Goal: Task Accomplishment & Management: Complete application form

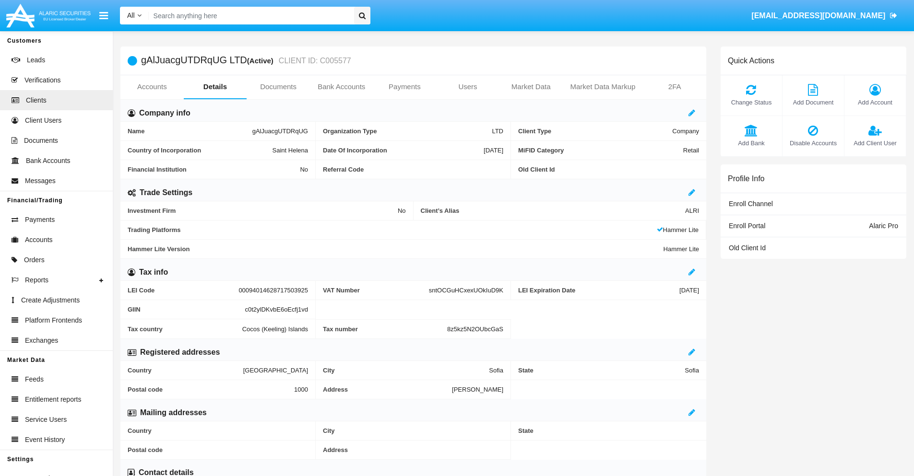
click at [341, 87] on link "Bank Accounts" at bounding box center [341, 86] width 63 height 23
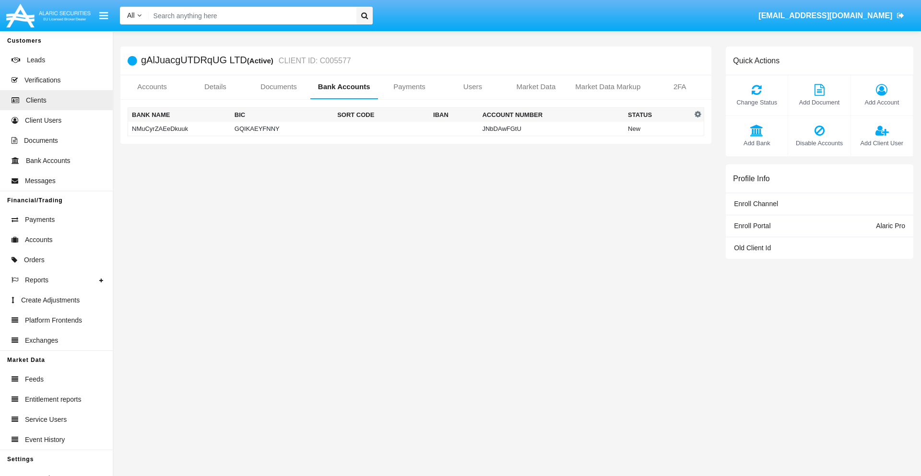
click at [179, 129] on td "NMuCyrZAEeDkuuk" at bounding box center [179, 129] width 103 height 14
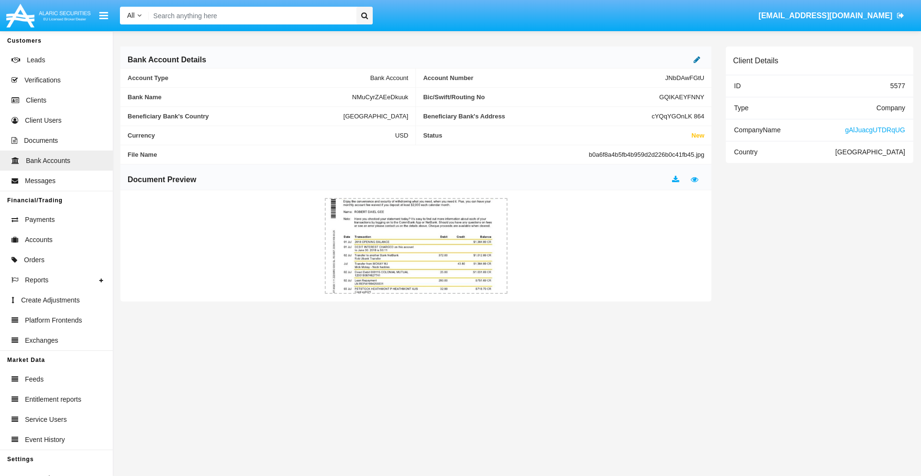
click at [697, 59] on icon at bounding box center [697, 60] width 7 height 8
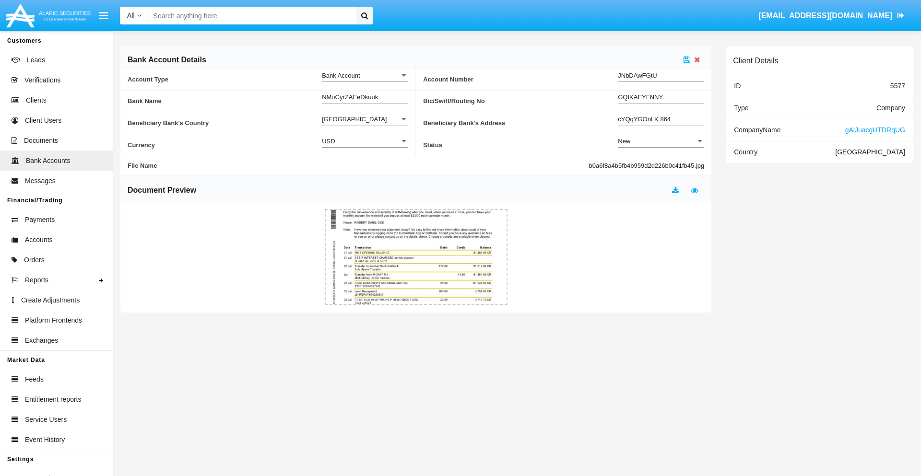
click at [661, 141] on div "New" at bounding box center [657, 141] width 78 height 8
click at [661, 165] on span "Active" at bounding box center [661, 165] width 86 height 19
click at [687, 59] on icon at bounding box center [687, 60] width 7 height 8
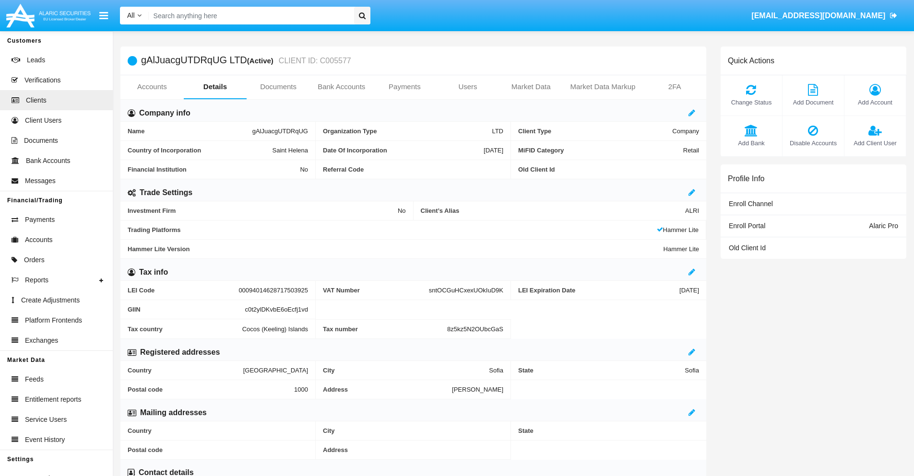
click at [341, 87] on link "Bank Accounts" at bounding box center [341, 86] width 63 height 23
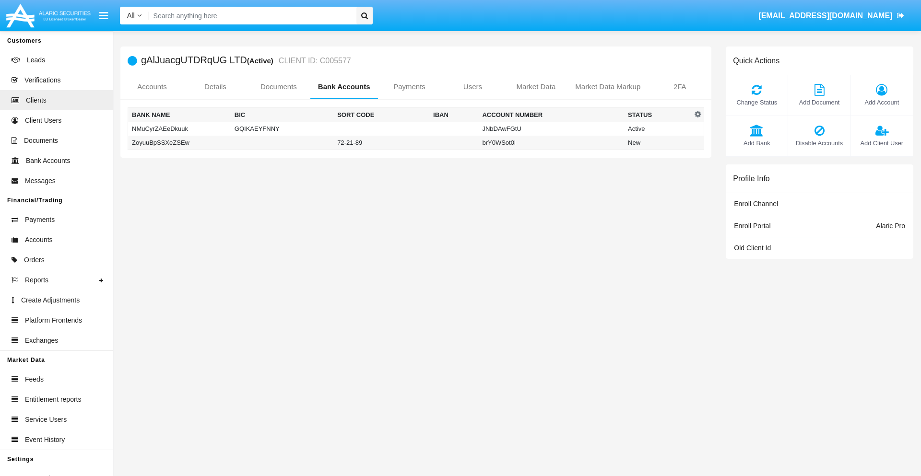
click at [179, 143] on td "ZoyuuBpSSXeZSEw" at bounding box center [179, 143] width 103 height 14
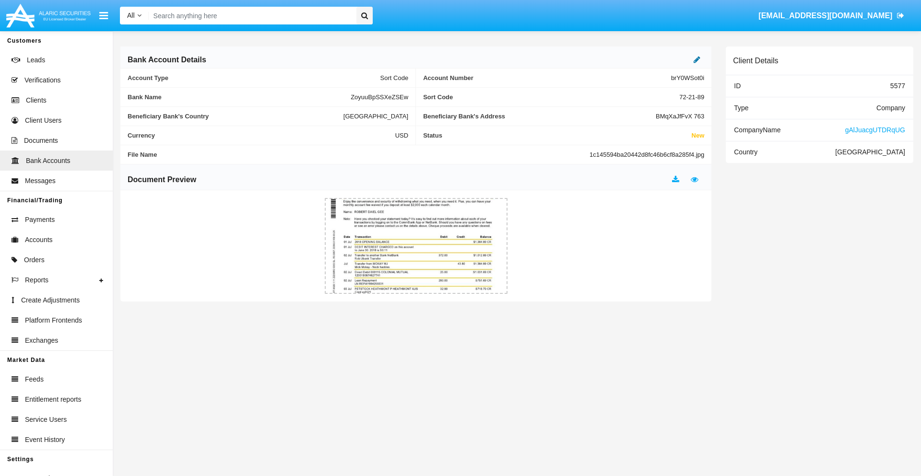
click at [697, 59] on icon at bounding box center [697, 60] width 7 height 8
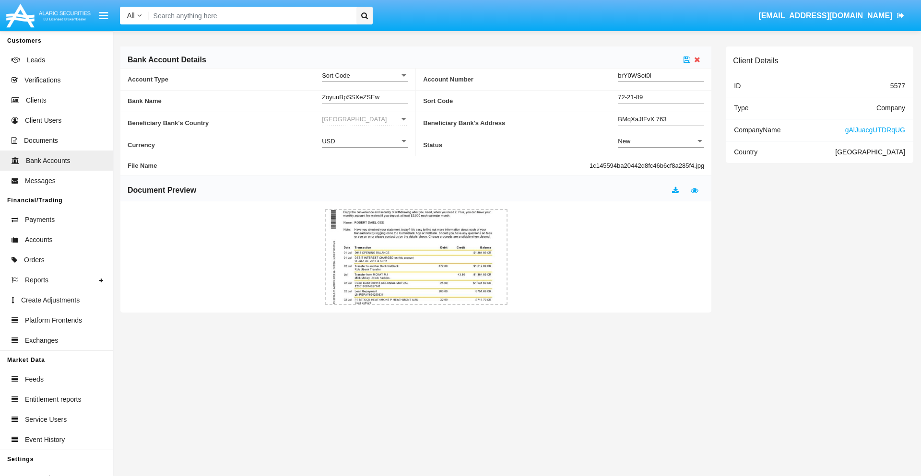
click at [661, 141] on div "New" at bounding box center [657, 141] width 78 height 8
click at [661, 165] on span "Active" at bounding box center [661, 165] width 86 height 19
click at [687, 59] on icon at bounding box center [687, 60] width 7 height 8
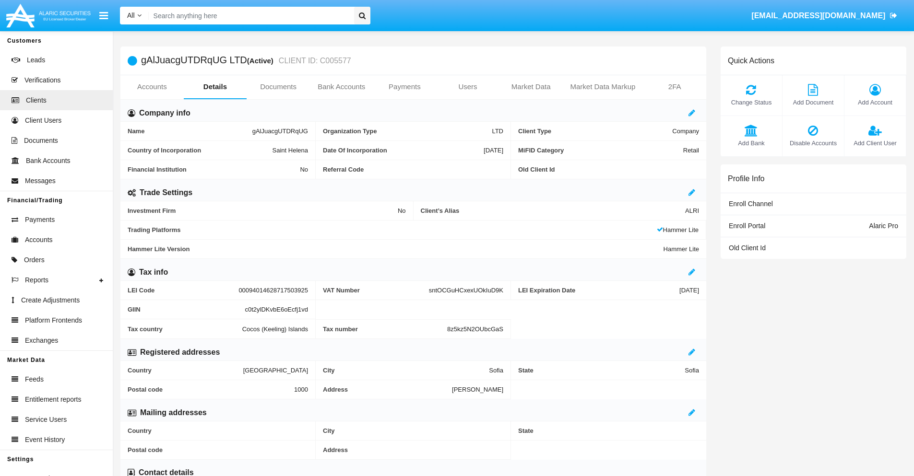
click at [751, 143] on span "Add Bank" at bounding box center [751, 143] width 52 height 9
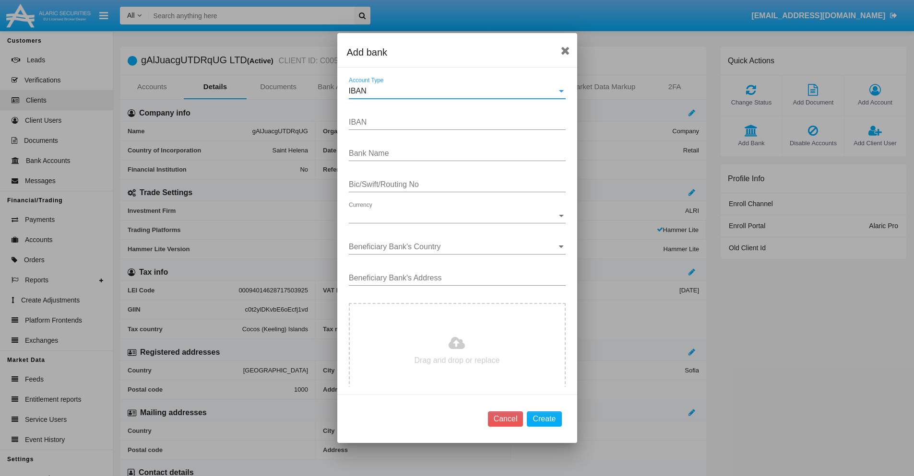
click at [453, 91] on div "IBAN" at bounding box center [453, 91] width 208 height 9
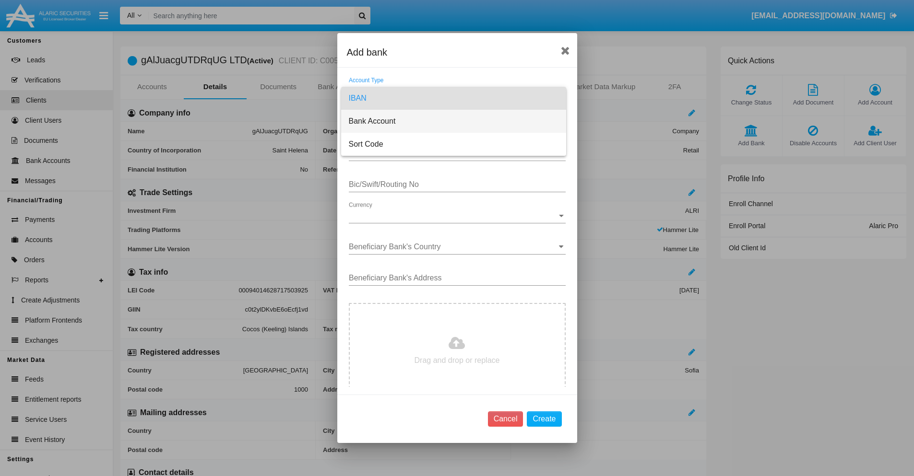
click at [453, 121] on span "Bank Account" at bounding box center [454, 121] width 210 height 23
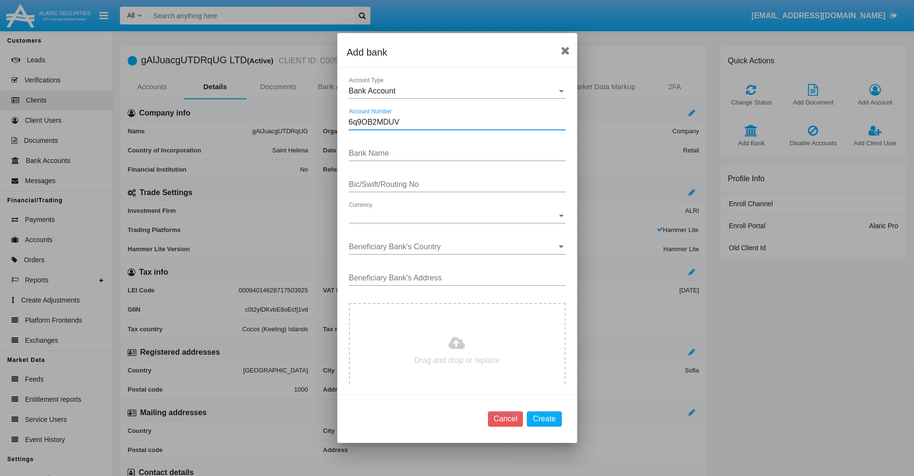
type input "6q9OB2MDUV"
type input "KiiOPheqCprffPv"
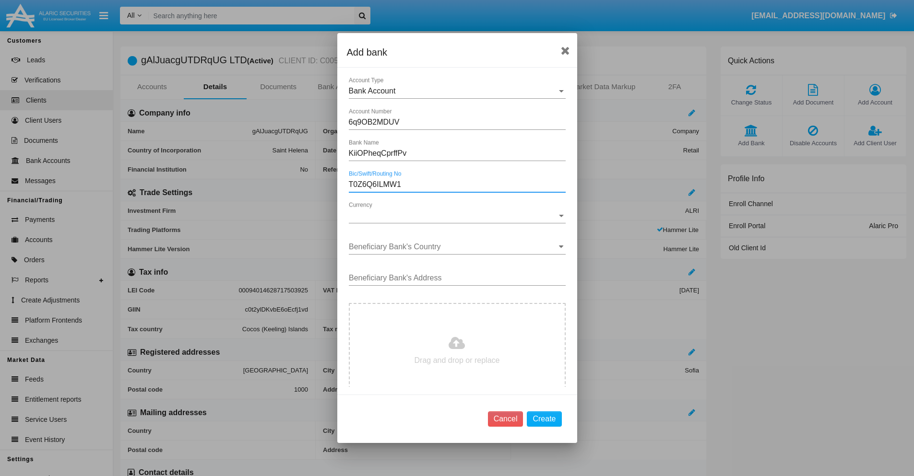
type input "T0Z6Q6ILMW1"
click at [453, 216] on span "Currency" at bounding box center [453, 216] width 208 height 9
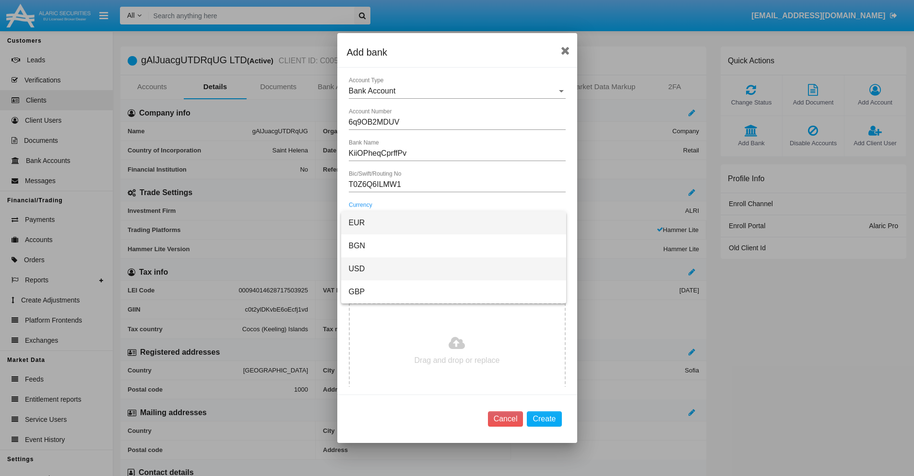
click at [453, 269] on span "USD" at bounding box center [454, 269] width 210 height 23
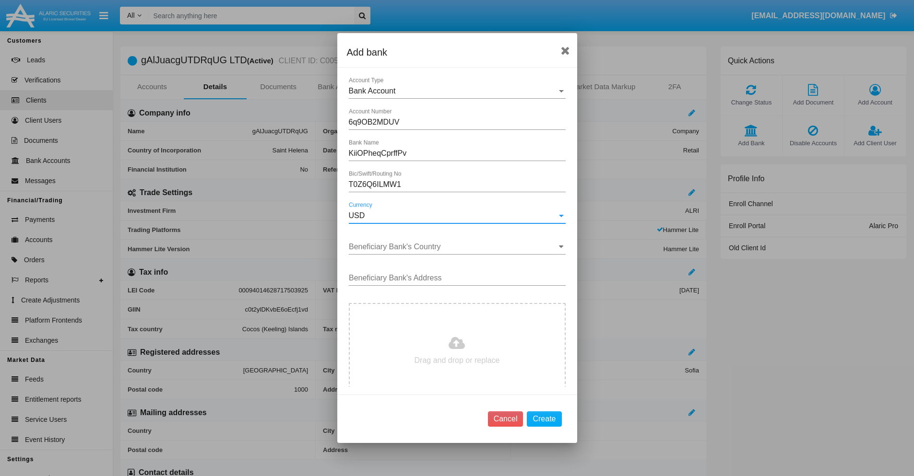
click at [453, 247] on input "Beneficiary Bank's Country" at bounding box center [457, 247] width 217 height 9
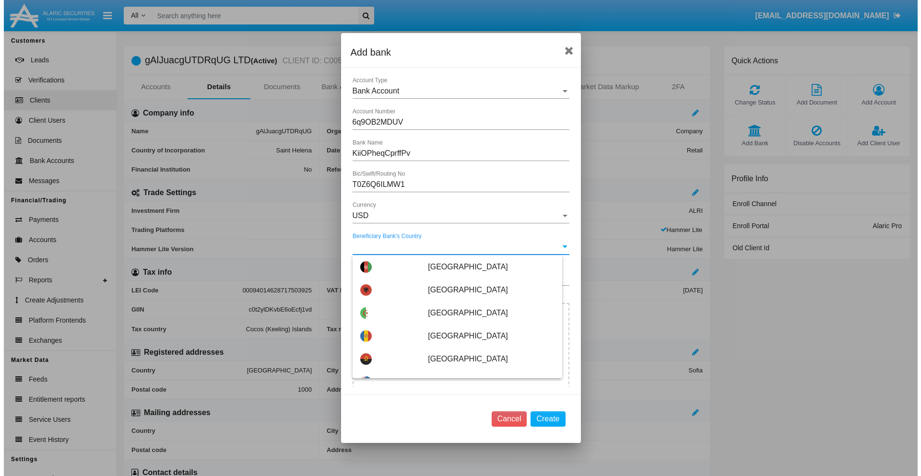
scroll to position [3839, 0]
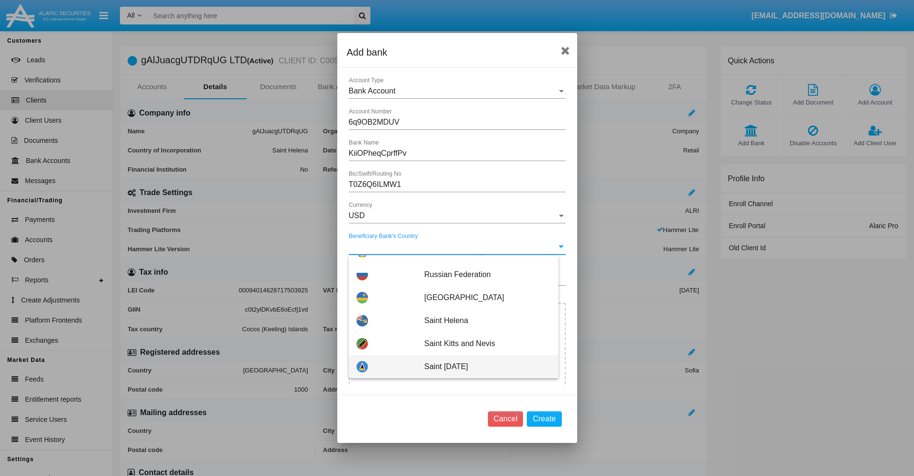
click at [482, 367] on span "Saint Lucia" at bounding box center [487, 367] width 126 height 23
type input "Saint Lucia"
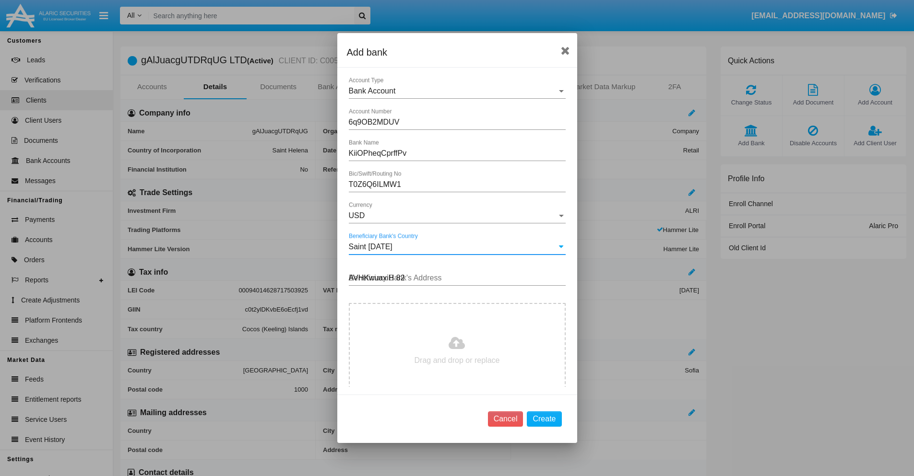
type input "AVHKwuaxiH 825"
type input "C:\fakepath\bank-statement.png"
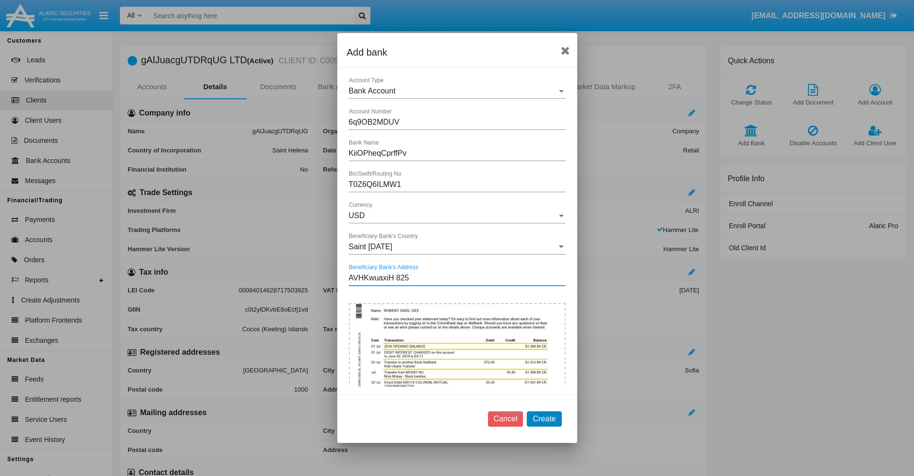
click at [544, 419] on button "Create" at bounding box center [544, 419] width 35 height 15
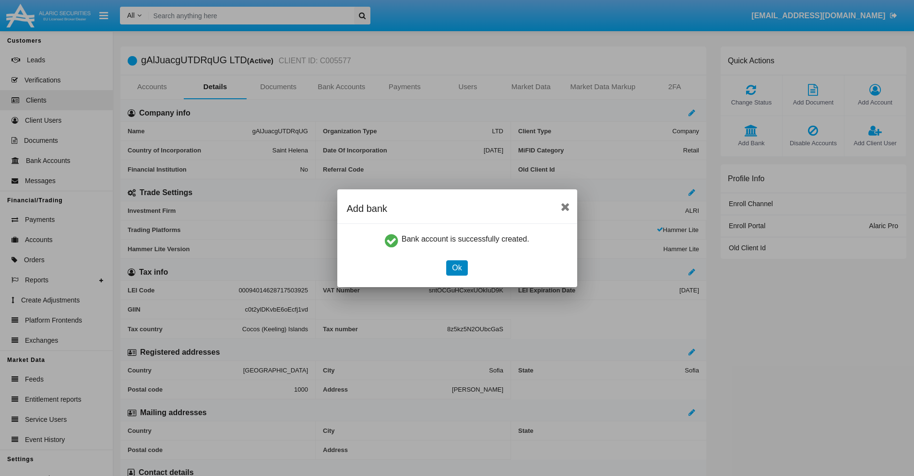
click at [457, 268] on button "Ok" at bounding box center [456, 268] width 21 height 15
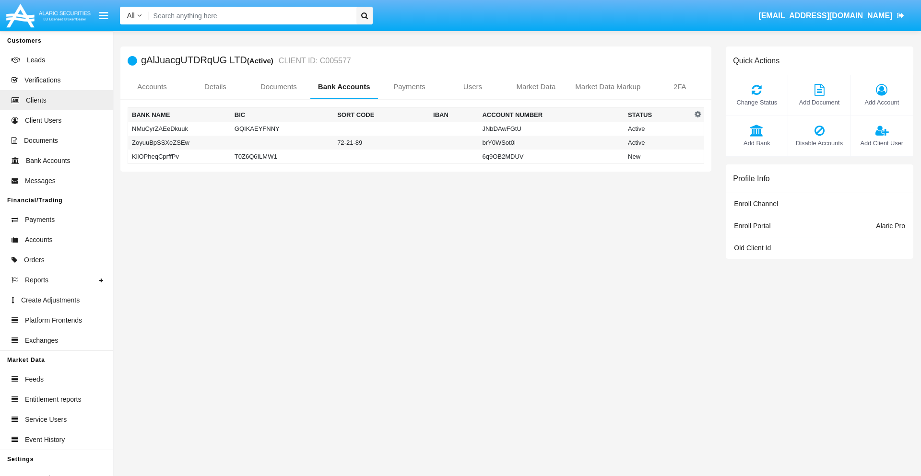
click at [179, 156] on td "KiiOPheqCprffPv" at bounding box center [179, 157] width 103 height 14
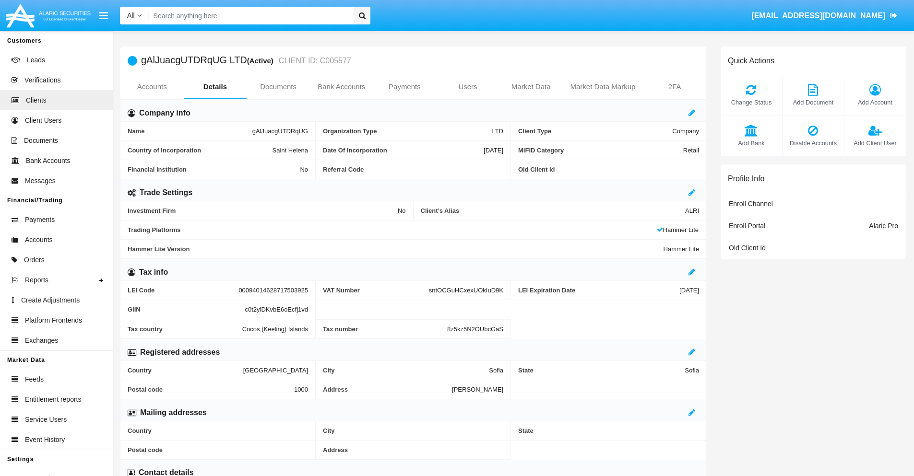
click at [751, 143] on span "Add Bank" at bounding box center [751, 143] width 52 height 9
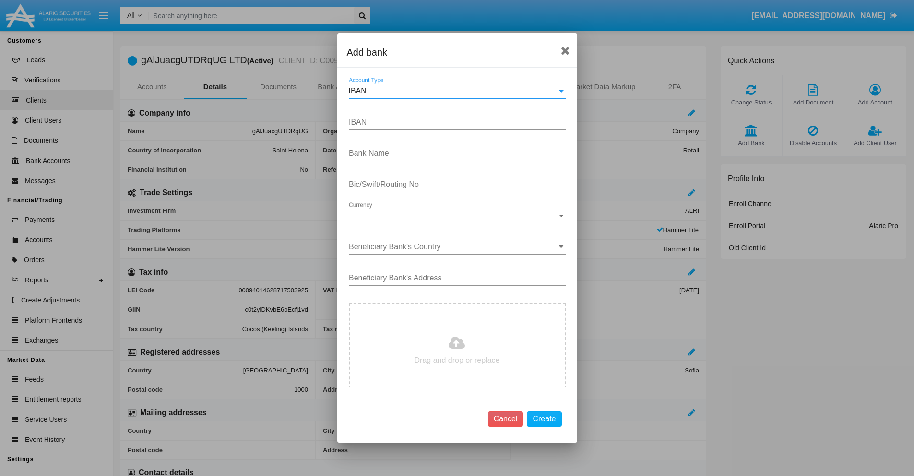
click at [453, 91] on div "IBAN" at bounding box center [453, 91] width 208 height 9
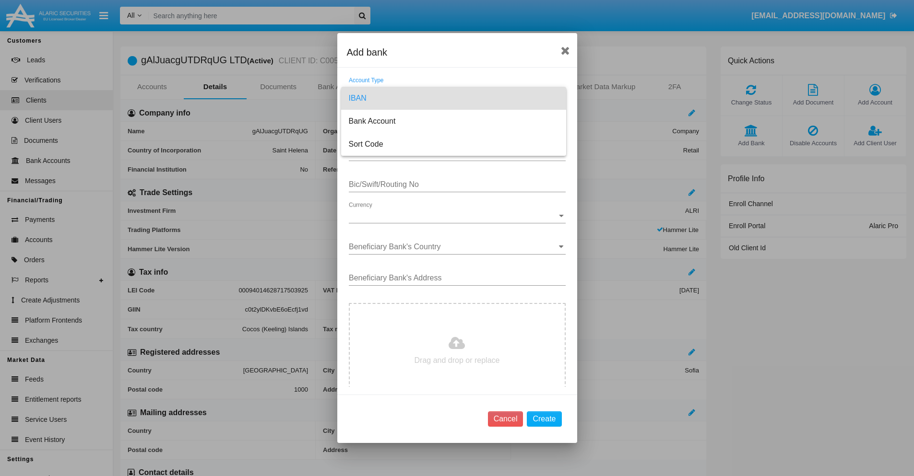
click at [453, 98] on span "IBAN" at bounding box center [454, 98] width 210 height 23
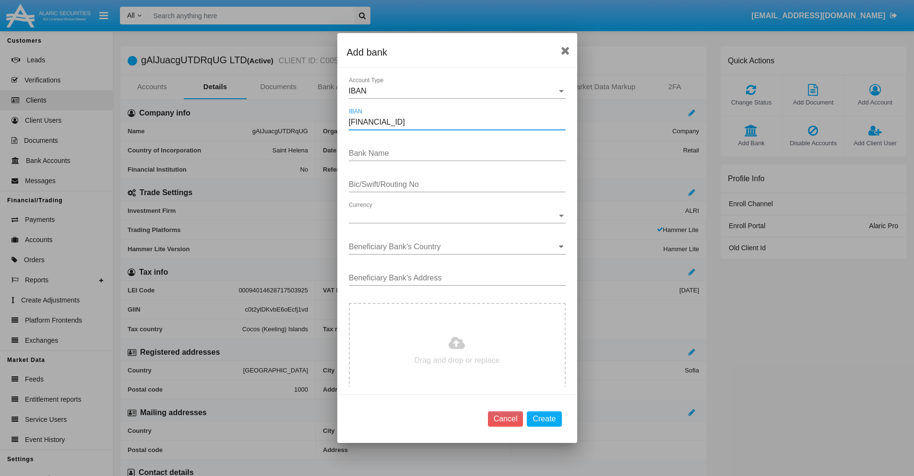
type input "[FINANCIAL_ID]"
type input "MaZYbNJsQPsVPya"
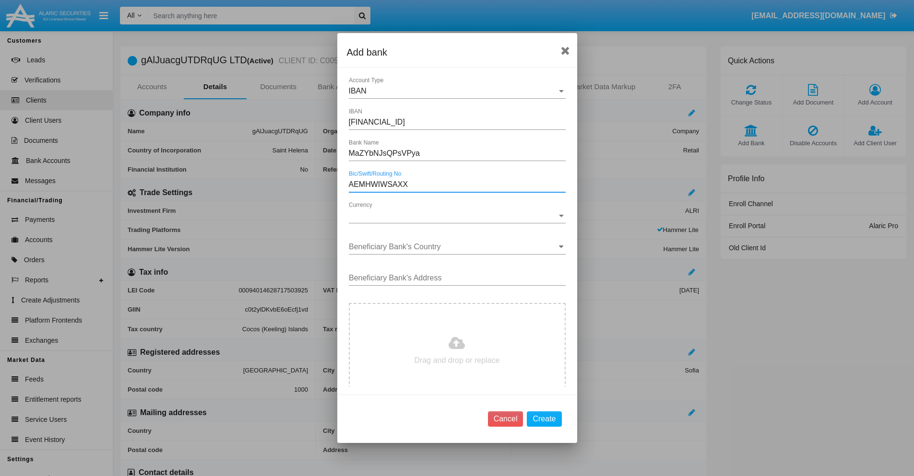
type input "AEMHWIWSAXX"
click at [453, 216] on span "Currency" at bounding box center [453, 216] width 208 height 9
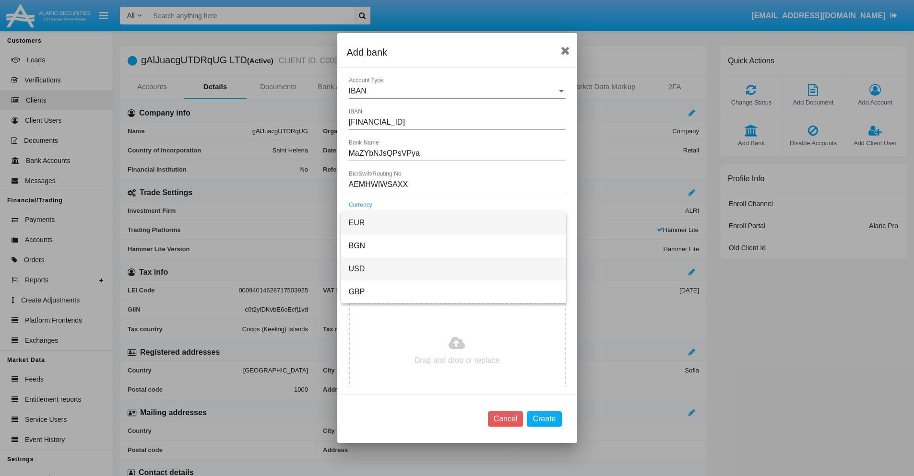
click at [453, 269] on span "USD" at bounding box center [454, 269] width 210 height 23
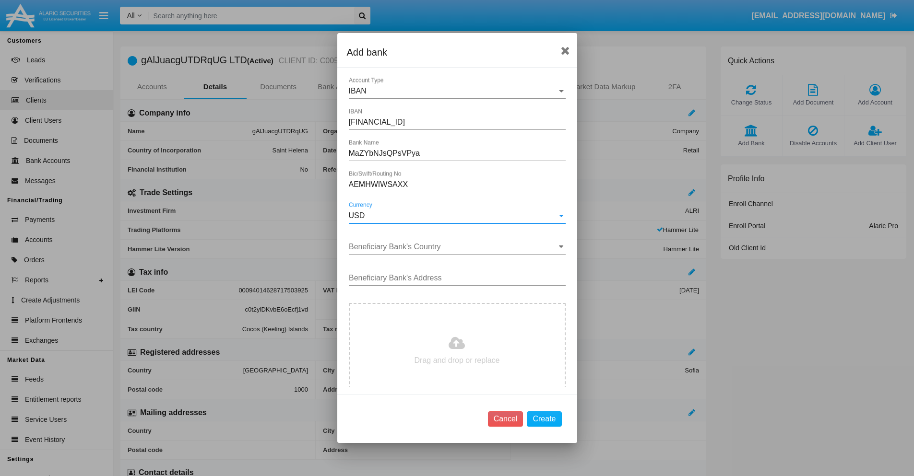
click at [453, 247] on input "Beneficiary Bank's Country" at bounding box center [457, 247] width 217 height 9
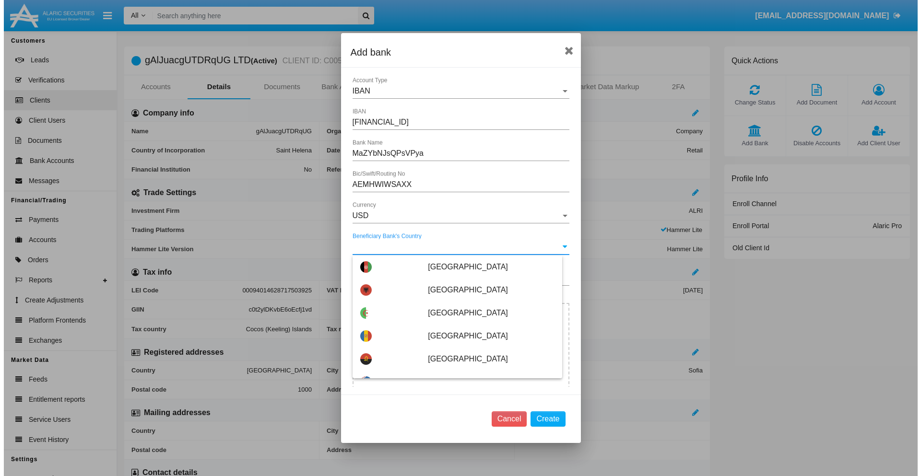
scroll to position [3862, 0]
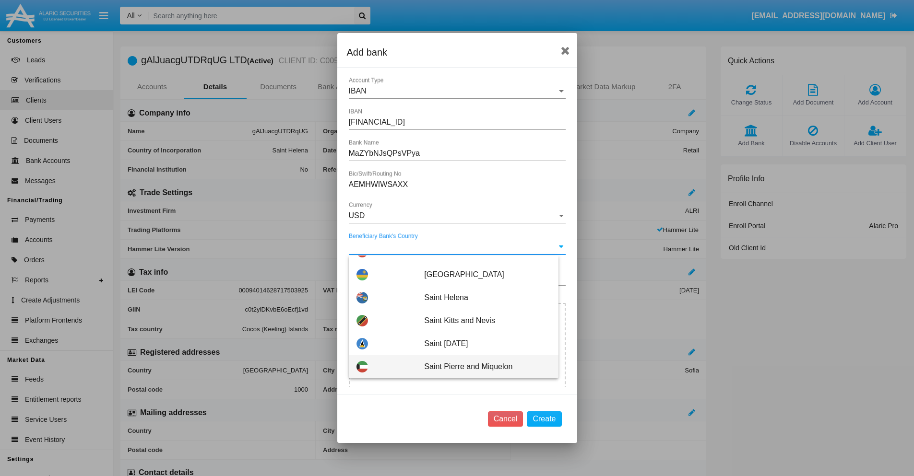
click at [482, 367] on span "Saint Pierre and Miquelon" at bounding box center [487, 367] width 126 height 23
type input "Saint Pierre and Miquelon"
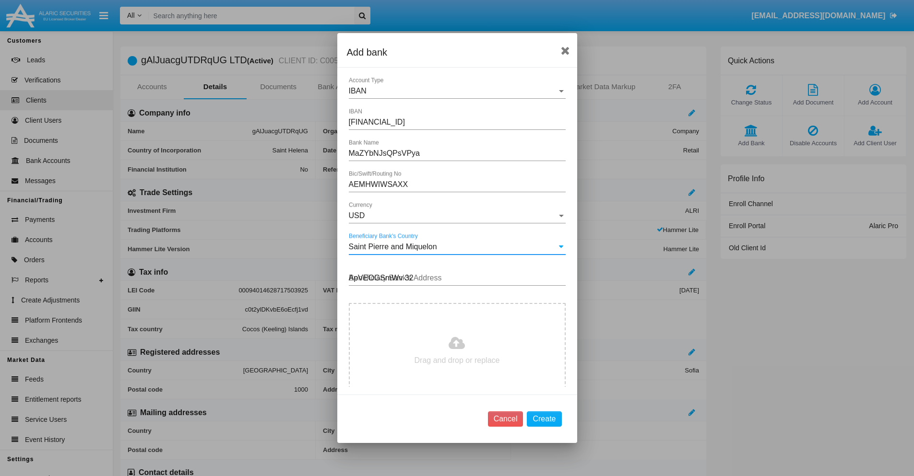
type input "ApVEOGSmWv 326"
type input "C:\fakepath\bank-statement.png"
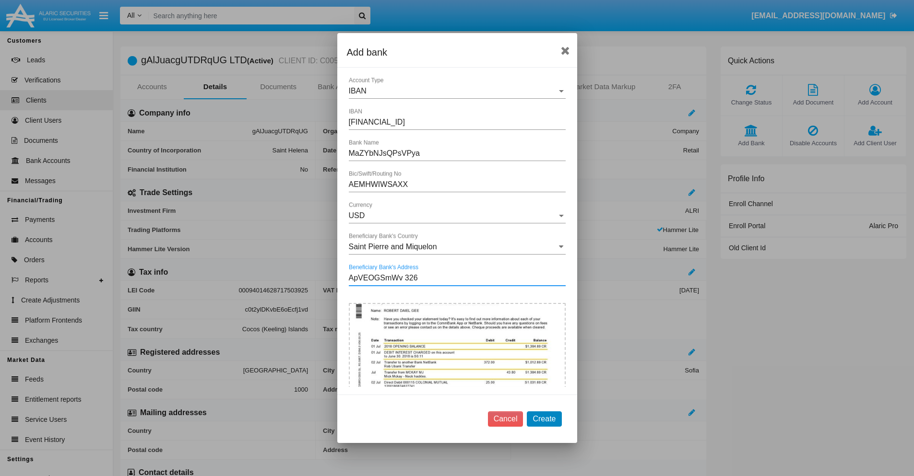
click at [544, 419] on button "Create" at bounding box center [544, 419] width 35 height 15
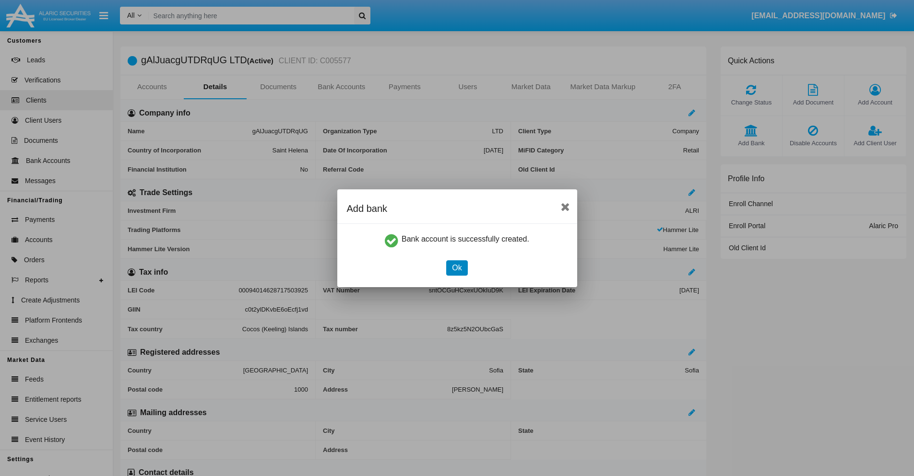
click at [457, 268] on button "Ok" at bounding box center [456, 268] width 21 height 15
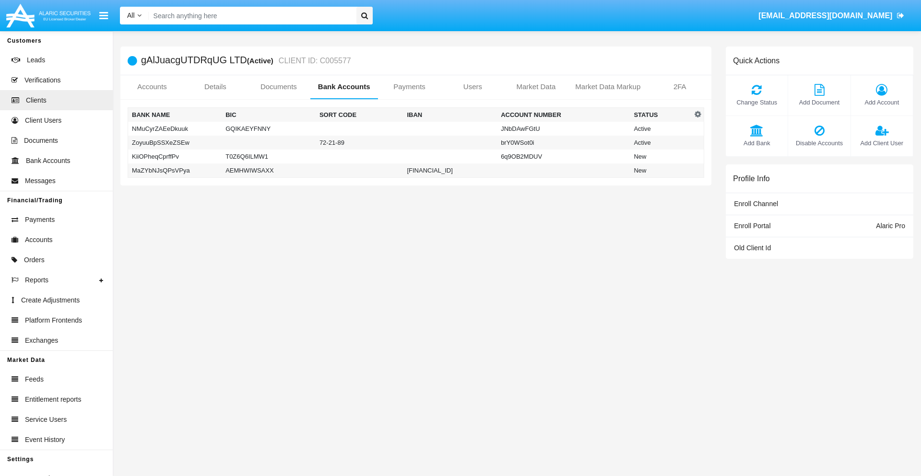
click at [175, 170] on td "MaZYbNJsQPsVPya" at bounding box center [175, 171] width 94 height 14
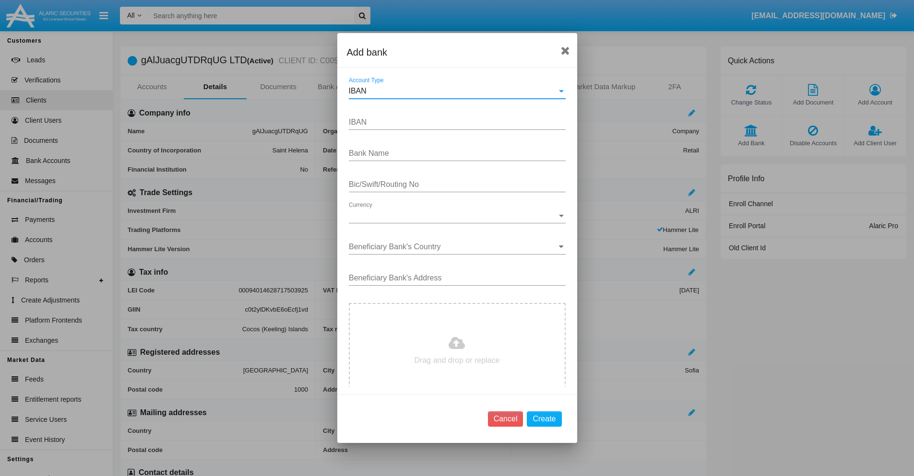
click at [453, 91] on div "IBAN" at bounding box center [453, 91] width 208 height 9
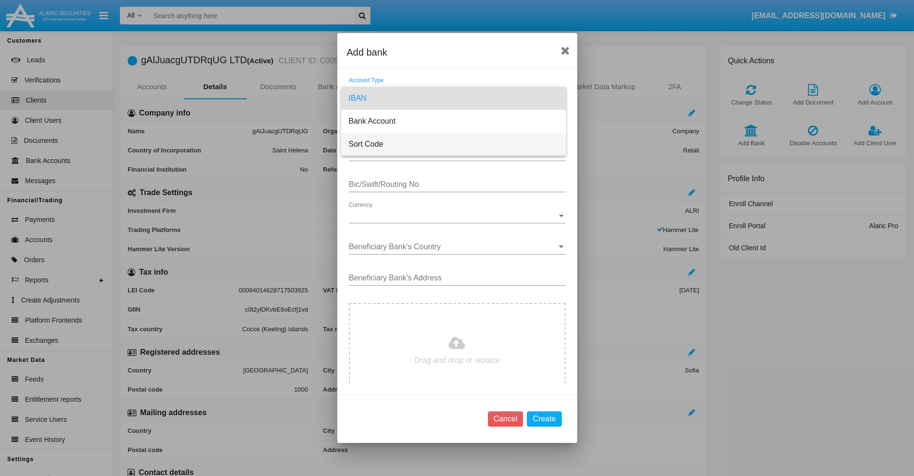
click at [453, 144] on span "Sort Code" at bounding box center [454, 144] width 210 height 23
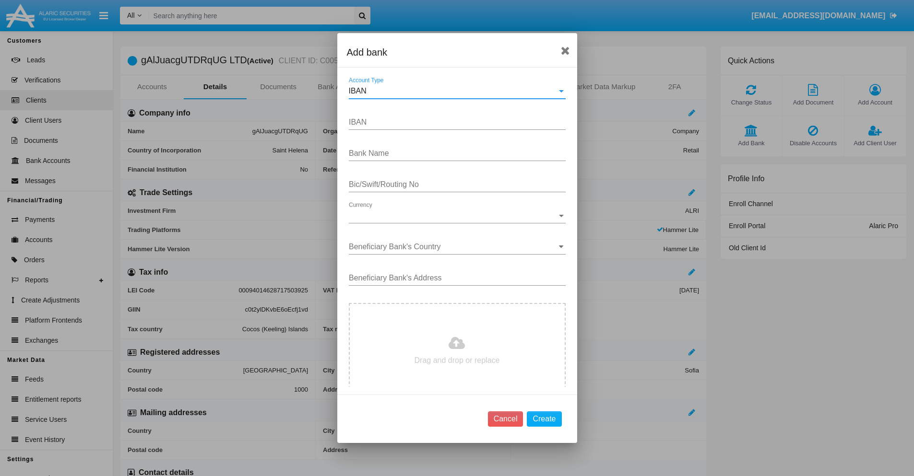
type input "[GEOGRAPHIC_DATA]"
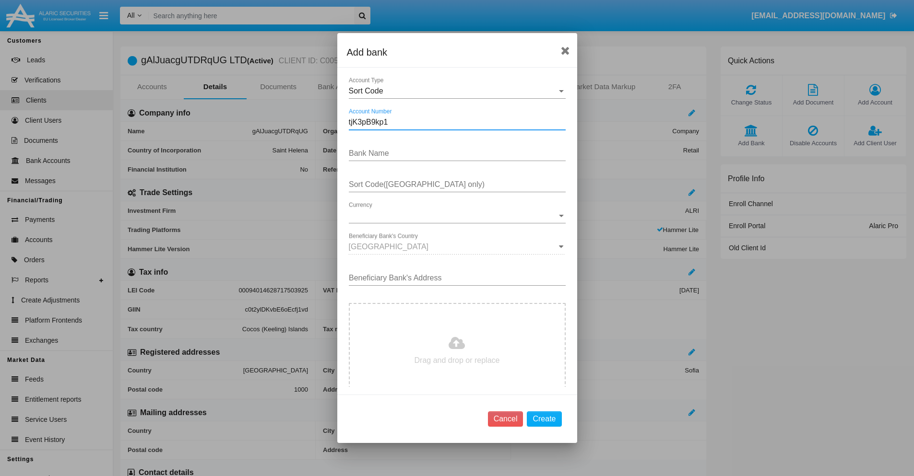
type input "tjK3pB9kp1"
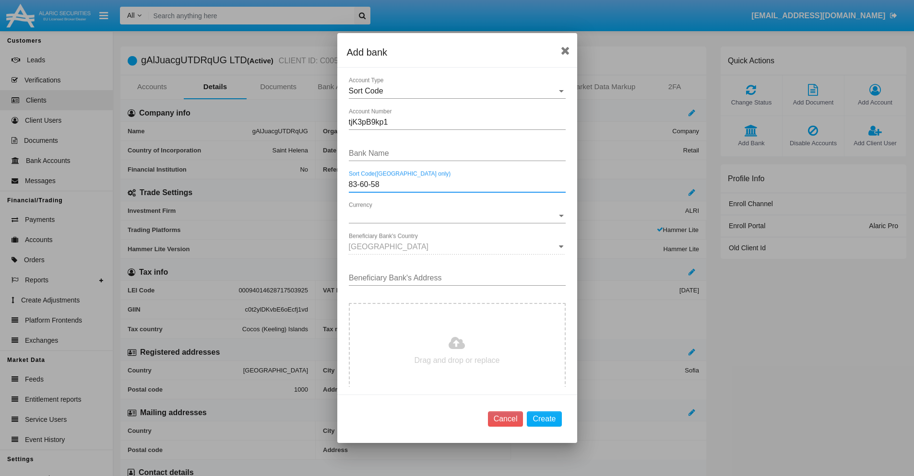
type input "83-60-58"
type input "DnQQOnmYVcRLsfq"
click at [453, 216] on span "Currency" at bounding box center [453, 216] width 208 height 9
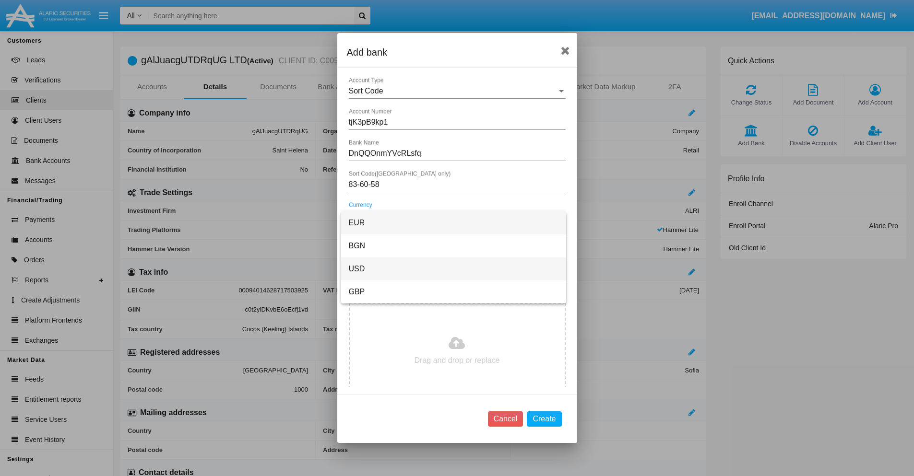
click at [453, 269] on span "USD" at bounding box center [454, 269] width 210 height 23
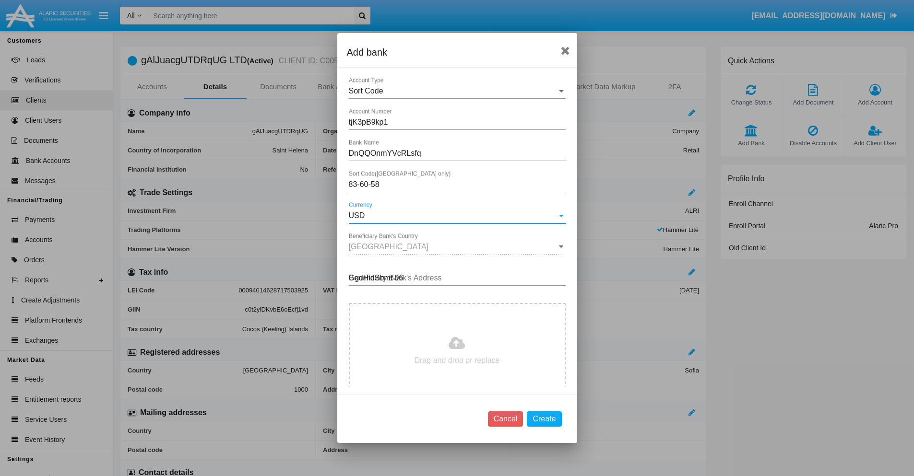
type input "GgdHidSbmt 062"
type input "C:\fakepath\bank-statement.png"
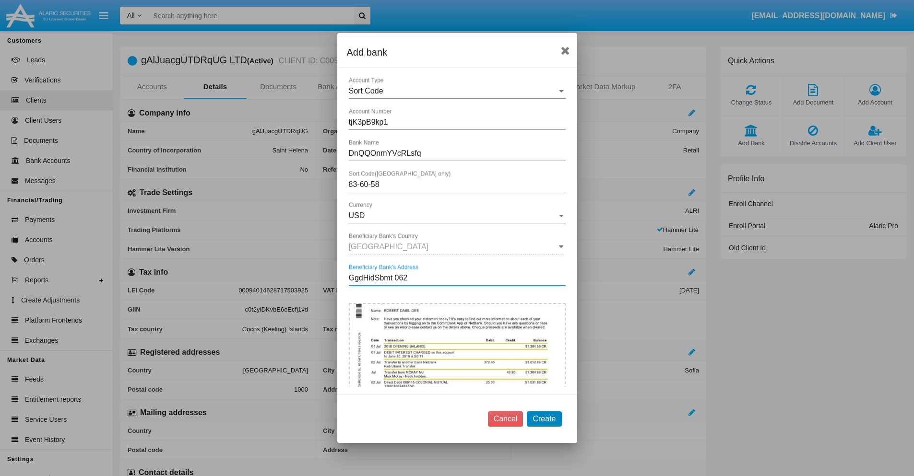
click at [544, 419] on button "Create" at bounding box center [544, 419] width 35 height 15
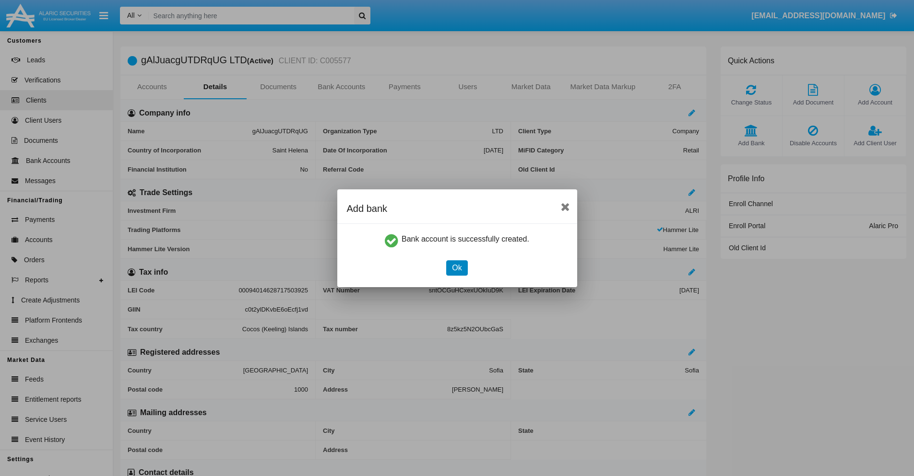
click at [457, 268] on button "Ok" at bounding box center [456, 268] width 21 height 15
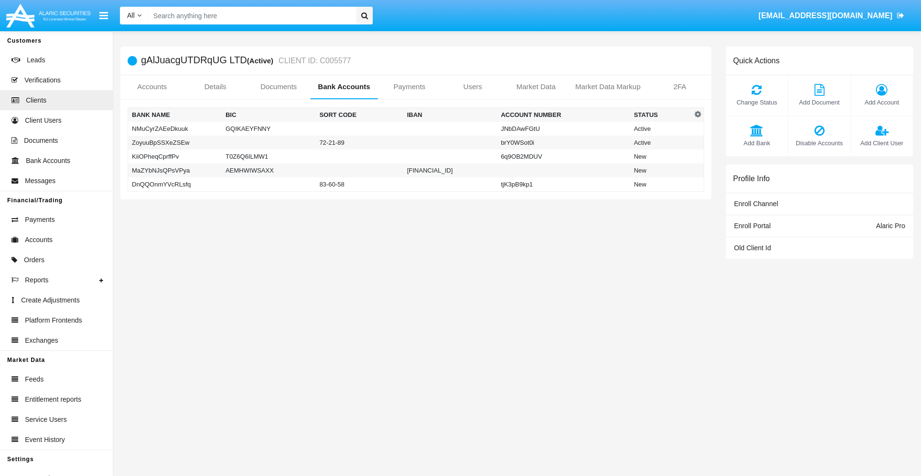
click at [175, 184] on td "DnQQOnmYVcRLsfq" at bounding box center [175, 185] width 94 height 14
